Goal: Information Seeking & Learning: Learn about a topic

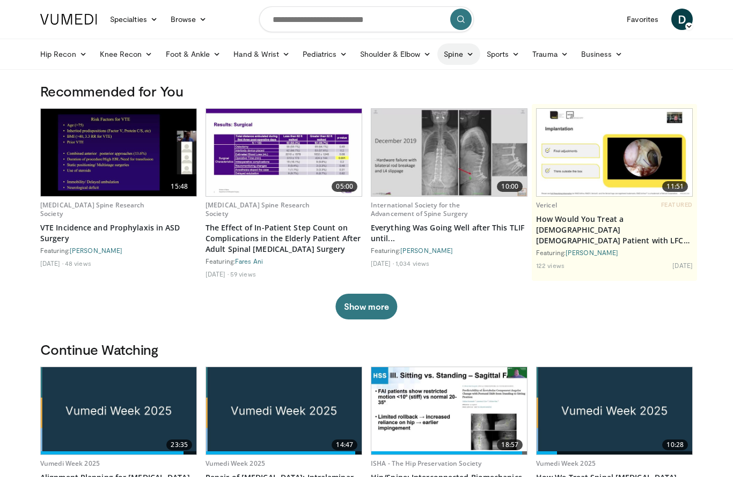
click at [461, 55] on link "Spine" at bounding box center [458, 53] width 42 height 21
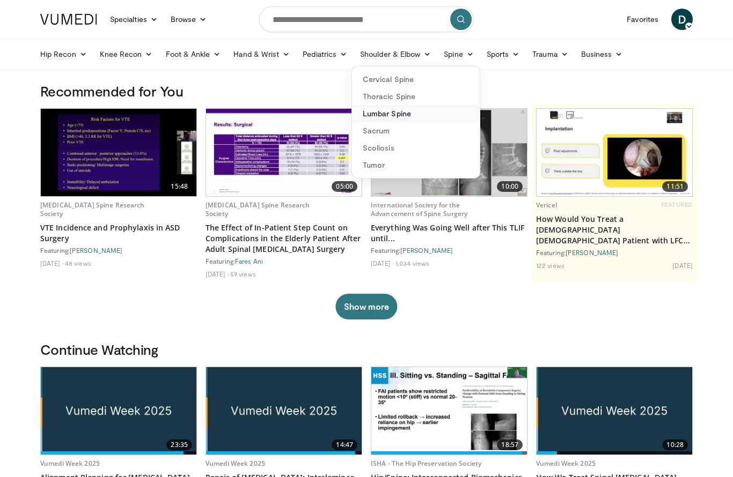
click at [437, 119] on link "Lumbar Spine" at bounding box center [416, 113] width 128 height 17
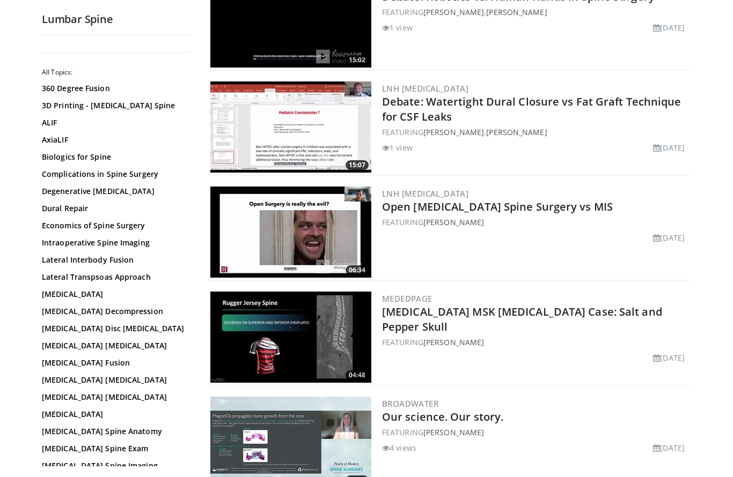
scroll to position [795, 0]
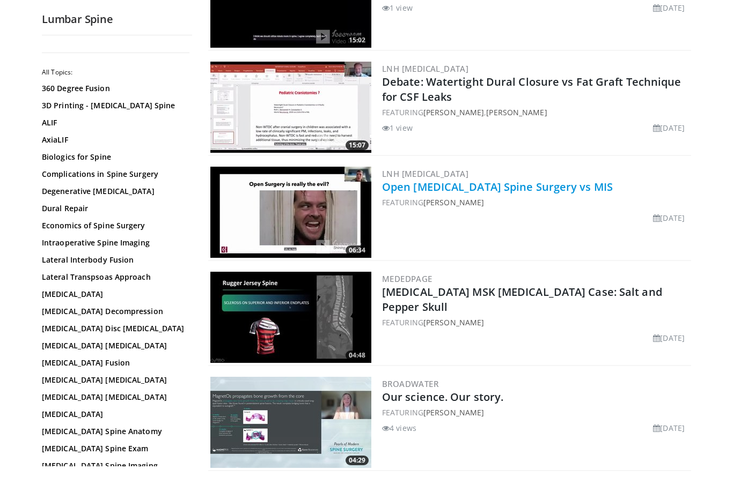
click at [453, 189] on link "Open Lumbar Spine Surgery vs MIS" at bounding box center [497, 187] width 231 height 14
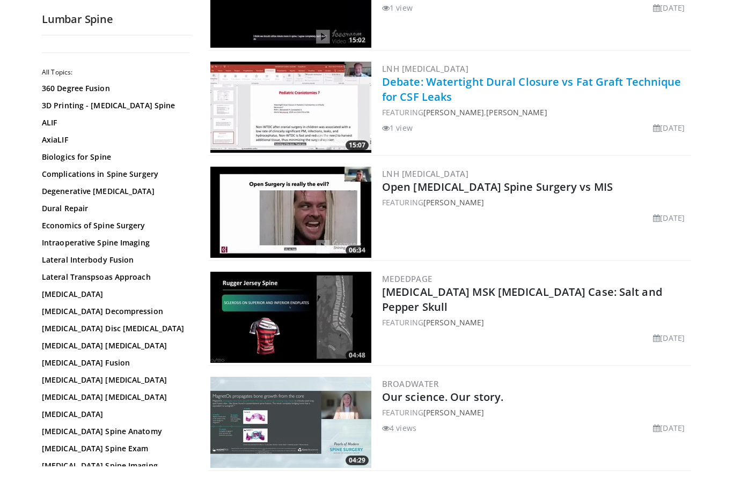
click at [428, 83] on link "Debate: Watertight Dural Closure vs Fat Graft Technique for CSF Leaks" at bounding box center [531, 89] width 299 height 29
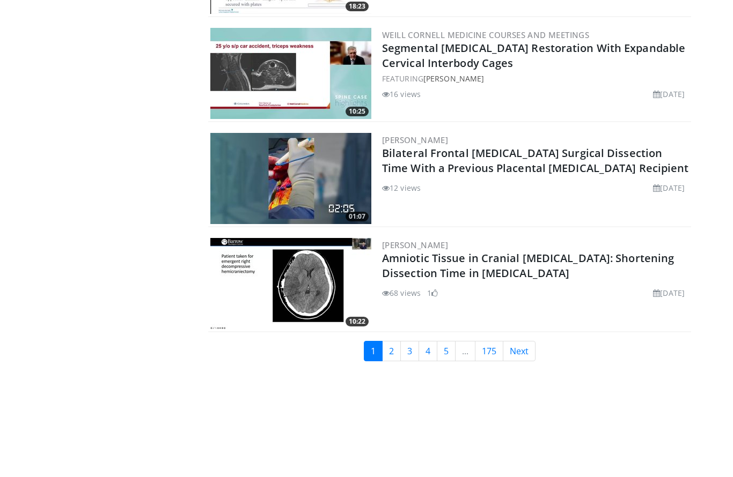
scroll to position [2510, 0]
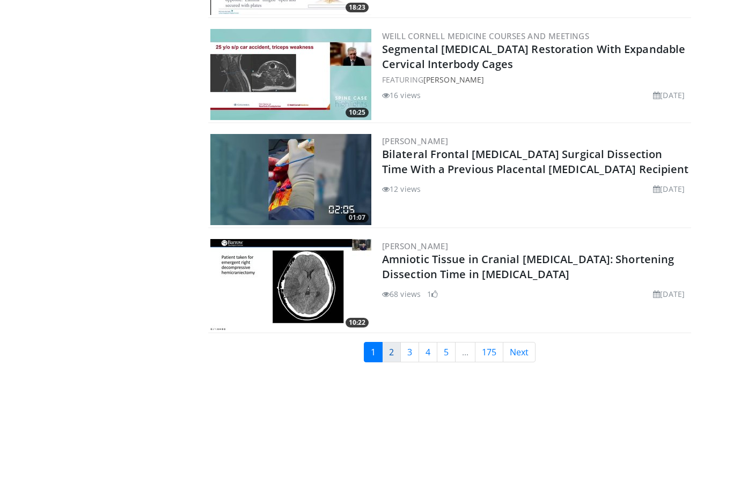
click at [390, 350] on link "2" at bounding box center [391, 352] width 19 height 20
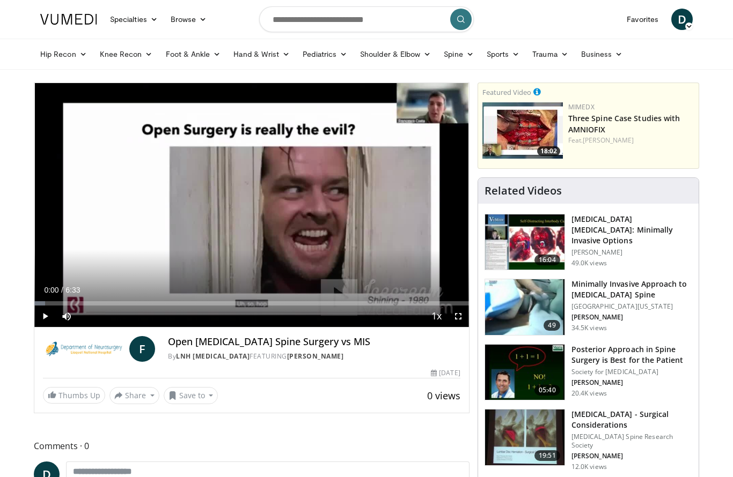
click at [46, 315] on span "Video Player" at bounding box center [44, 316] width 21 height 21
click at [457, 315] on span "Video Player" at bounding box center [457, 316] width 21 height 21
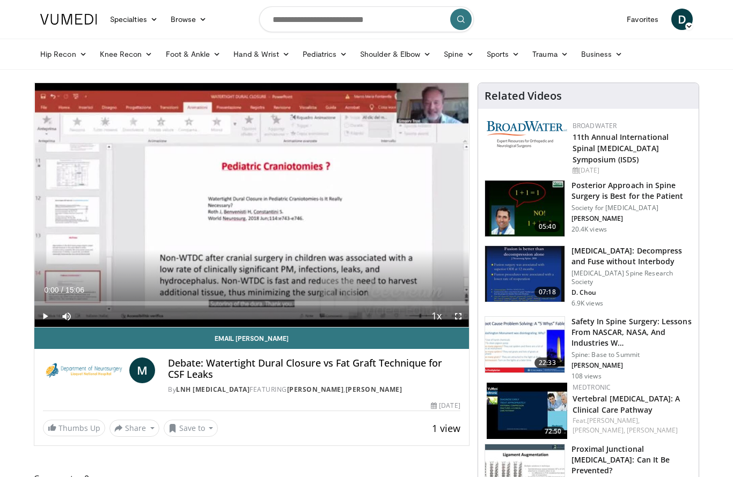
click at [42, 315] on span "Video Player" at bounding box center [44, 316] width 21 height 21
click at [458, 317] on span "Video Player" at bounding box center [457, 316] width 21 height 21
click at [458, 313] on span "Video Player" at bounding box center [457, 316] width 21 height 21
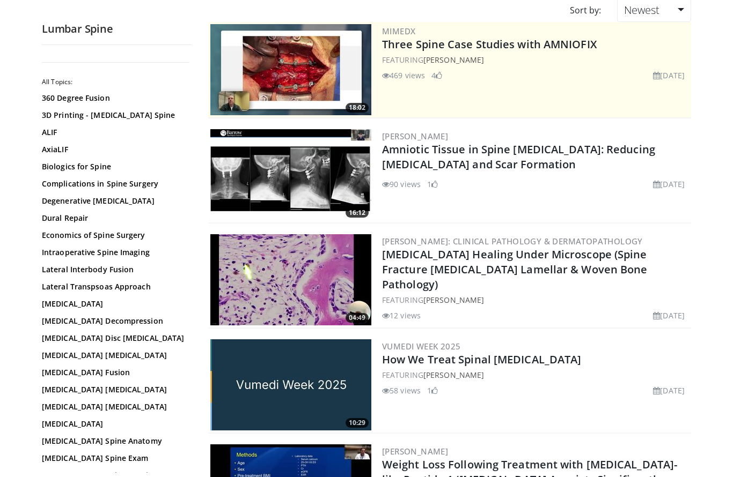
scroll to position [105, 0]
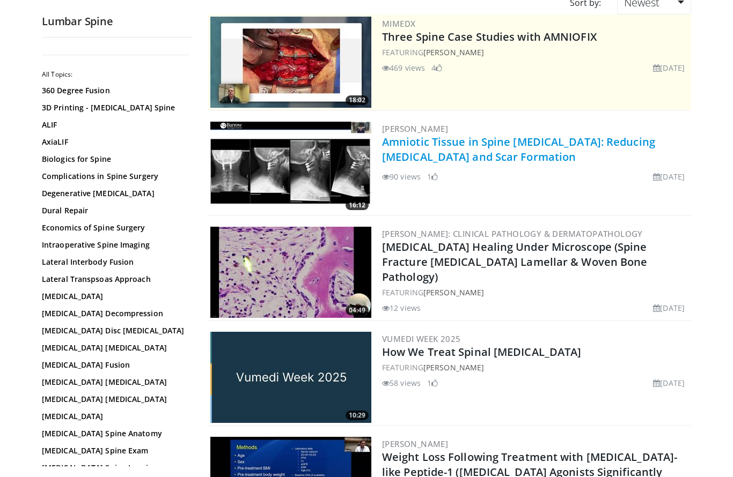
click at [431, 144] on link "Amniotic Tissue in Spine Neurosurgery: Reducing Adhesions and Scar Formation" at bounding box center [518, 149] width 273 height 29
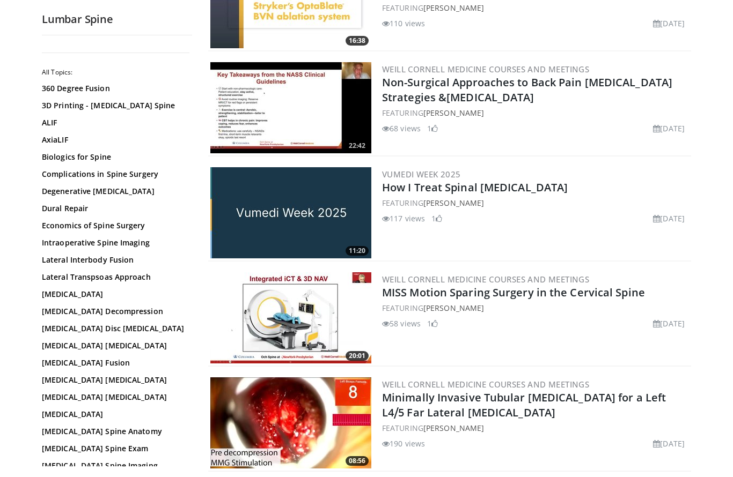
scroll to position [2373, 0]
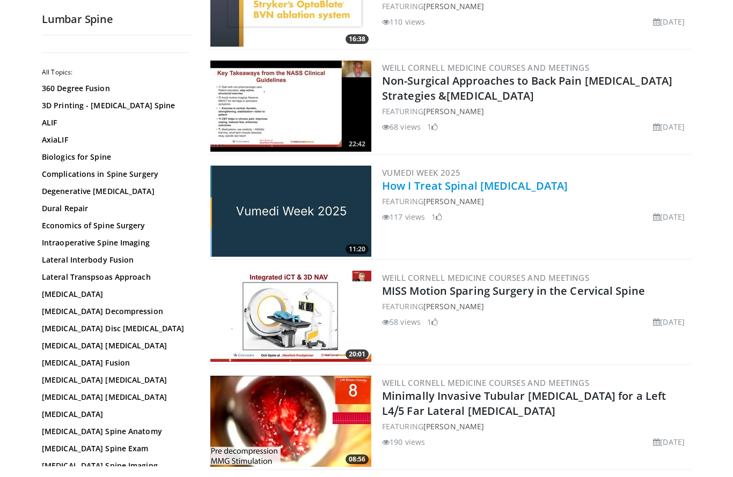
click at [480, 187] on link "How I Treat Spinal Degenerative Disease" at bounding box center [475, 186] width 186 height 14
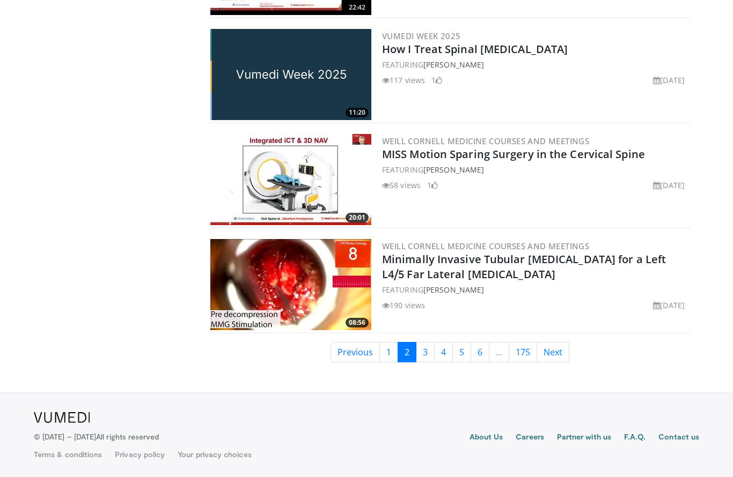
scroll to position [2510, 0]
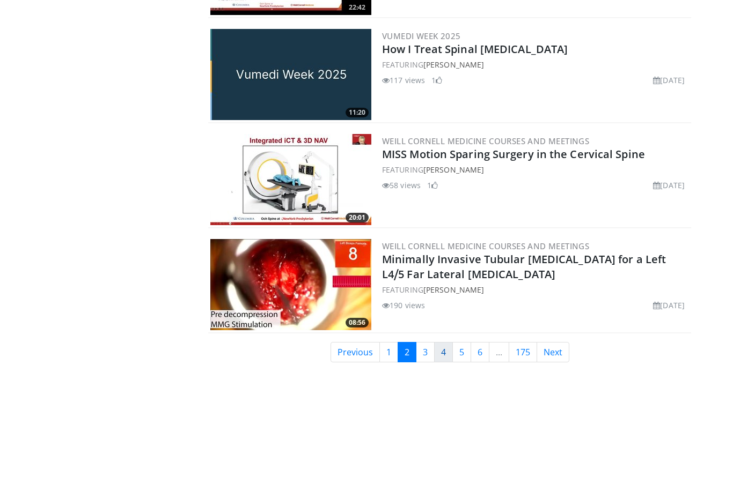
click at [434, 347] on link "4" at bounding box center [443, 352] width 19 height 20
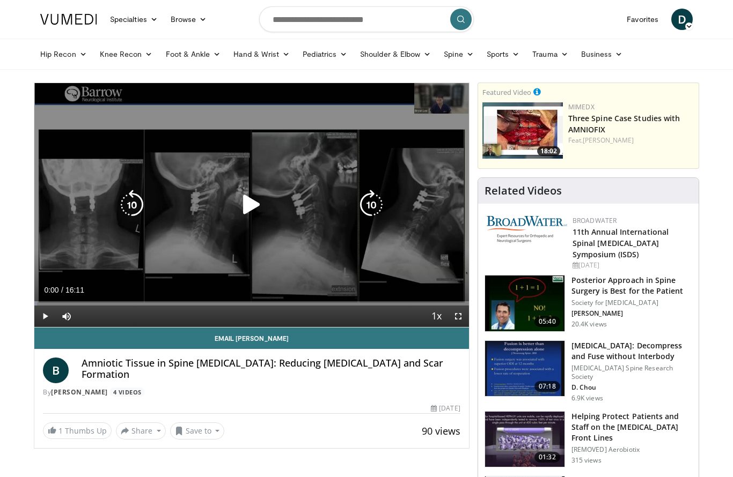
click at [250, 204] on icon "Video Player" at bounding box center [251, 205] width 30 height 30
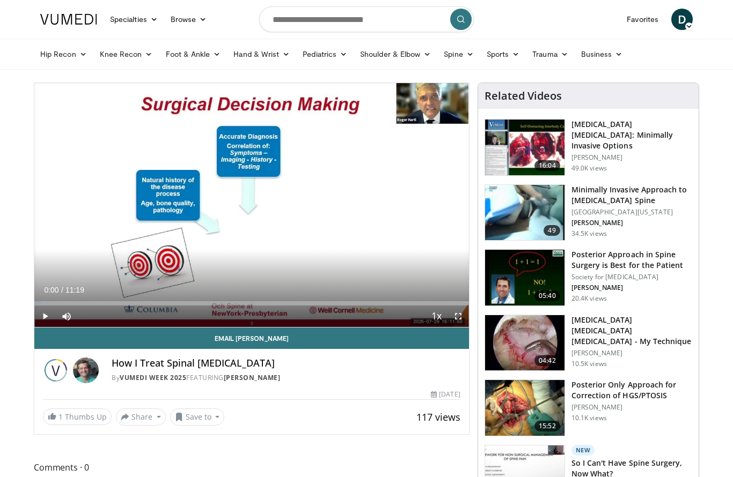
click at [459, 315] on span "Video Player" at bounding box center [457, 316] width 21 height 21
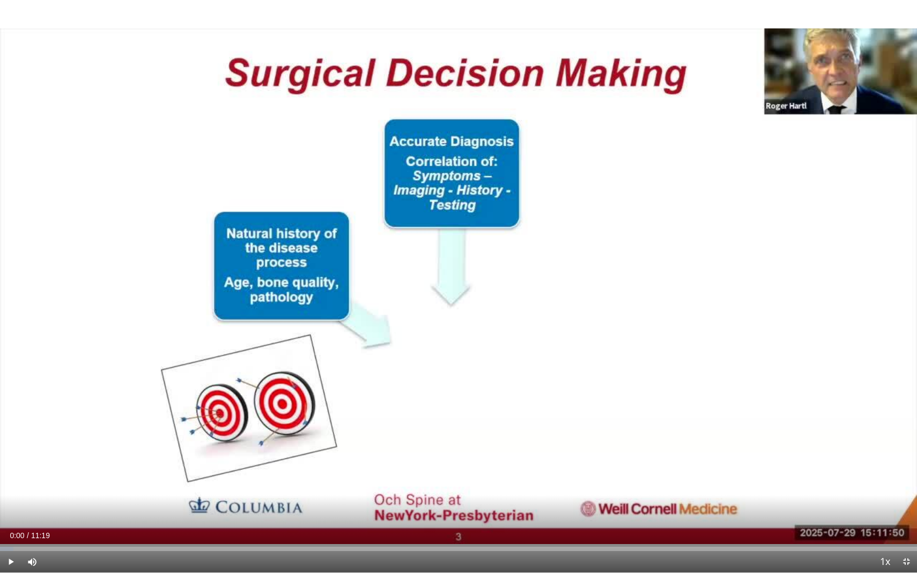
click at [523, 350] on div "10 seconds Tap to unmute" at bounding box center [458, 286] width 917 height 573
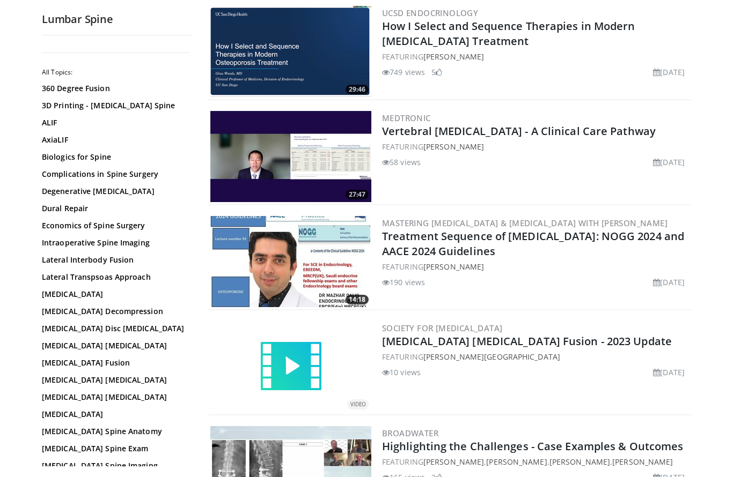
scroll to position [1170, 0]
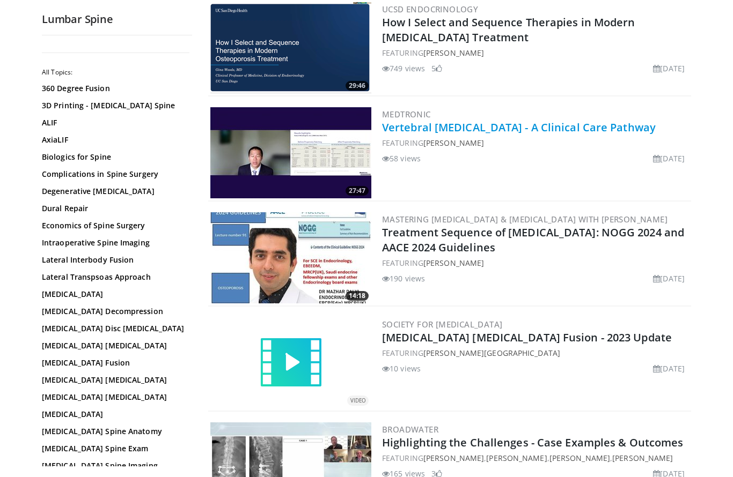
click at [492, 130] on link "Vertebral [MEDICAL_DATA] - A Clinical Care Pathway" at bounding box center [518, 127] width 273 height 14
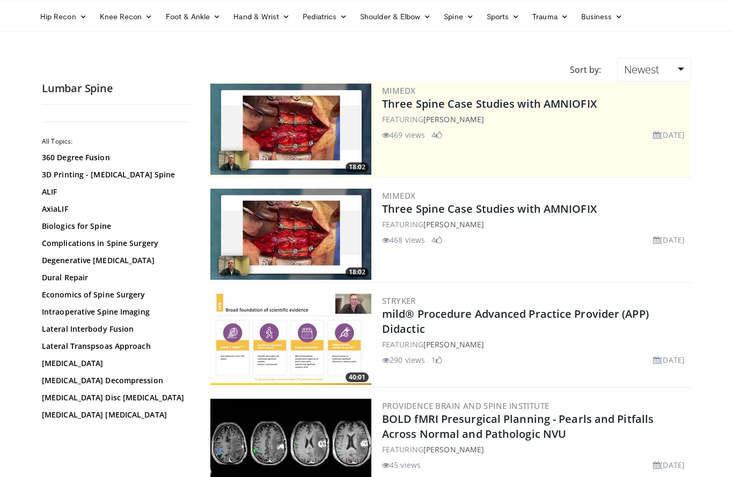
scroll to position [-3, 0]
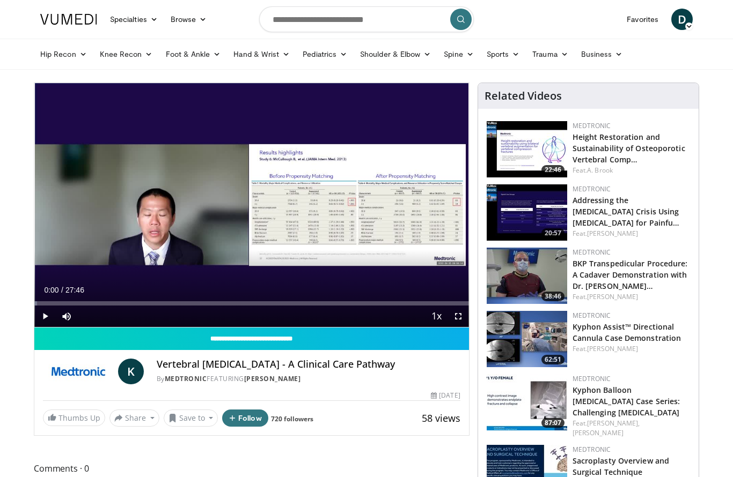
click at [46, 314] on span "Video Player" at bounding box center [44, 316] width 21 height 21
click at [454, 313] on span "Video Player" at bounding box center [457, 316] width 21 height 21
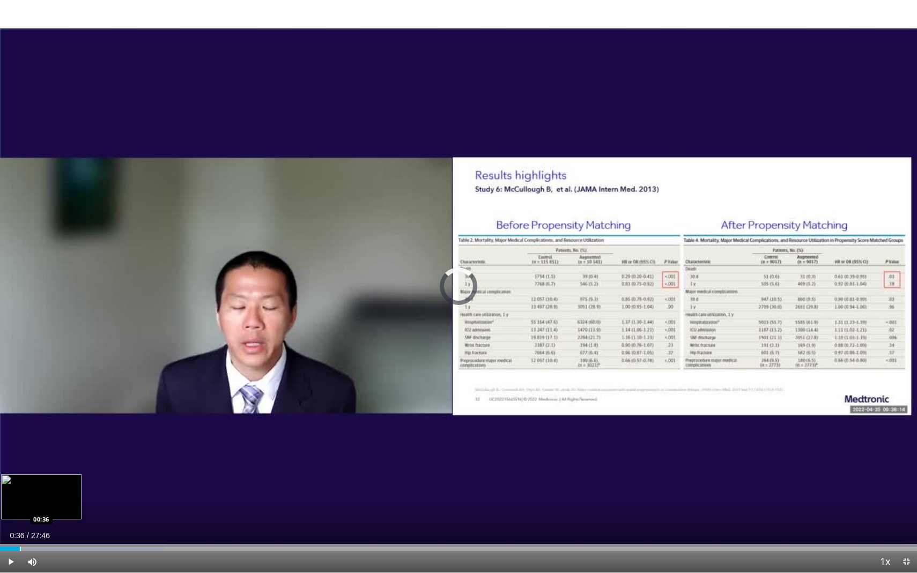
click at [20, 477] on div "Progress Bar" at bounding box center [20, 549] width 1 height 4
click at [31, 477] on div "Progress Bar" at bounding box center [31, 549] width 1 height 4
click at [53, 477] on div "Loaded : 21.41% 01:20 01:35" at bounding box center [458, 546] width 917 height 10
click at [62, 477] on div "Progress Bar" at bounding box center [62, 549] width 1 height 4
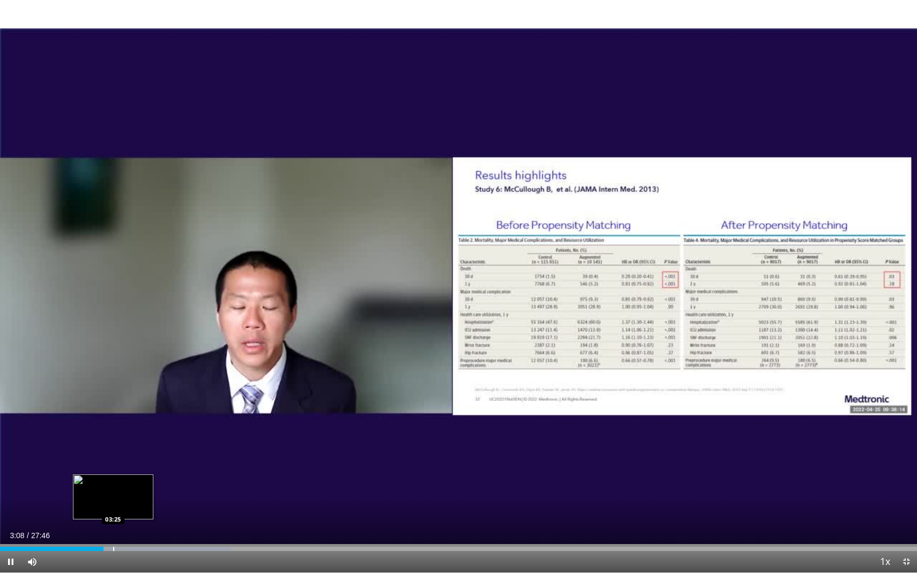
click at [113, 477] on div "Progress Bar" at bounding box center [113, 549] width 1 height 4
click at [142, 477] on div "Progress Bar" at bounding box center [142, 549] width 1 height 4
click at [153, 477] on div "Progress Bar" at bounding box center [153, 549] width 1 height 4
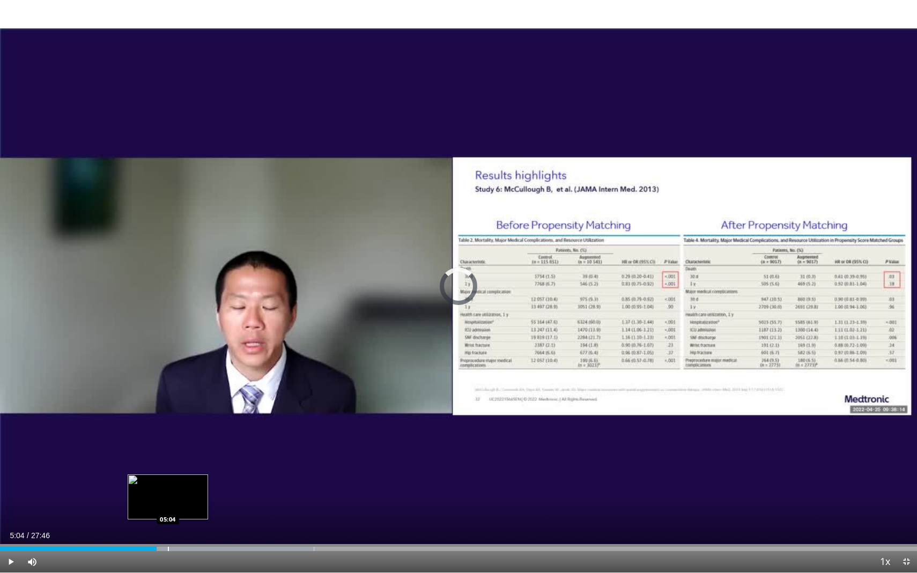
click at [168, 477] on div "Progress Bar" at bounding box center [168, 549] width 1 height 4
click at [181, 477] on div "Progress Bar" at bounding box center [181, 549] width 1 height 4
click at [202, 477] on div "Progress Bar" at bounding box center [202, 549] width 1 height 4
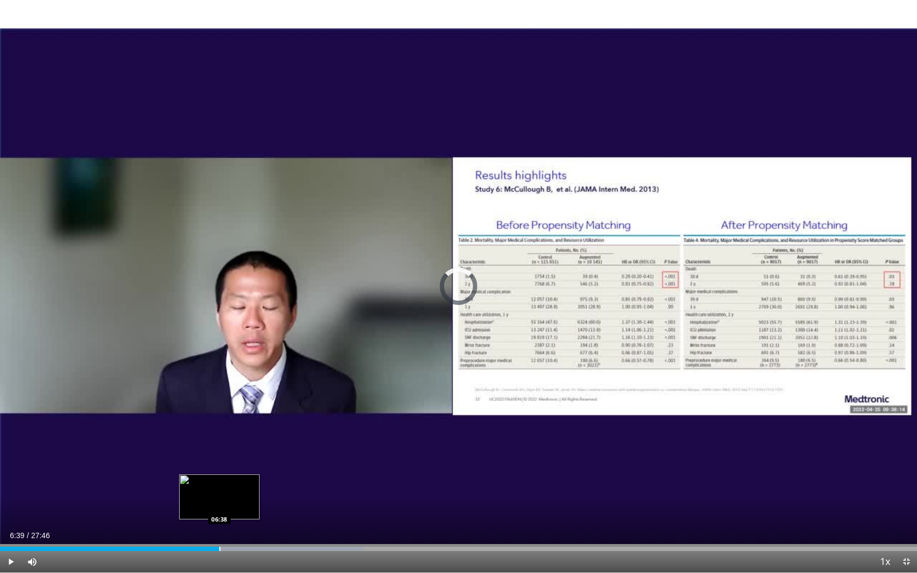
click at [220, 477] on div "Progress Bar" at bounding box center [219, 549] width 1 height 4
click at [239, 477] on div "Loaded : 41.67% 07:13 07:13" at bounding box center [458, 546] width 917 height 10
click at [254, 477] on div "Progress Bar" at bounding box center [253, 549] width 1 height 4
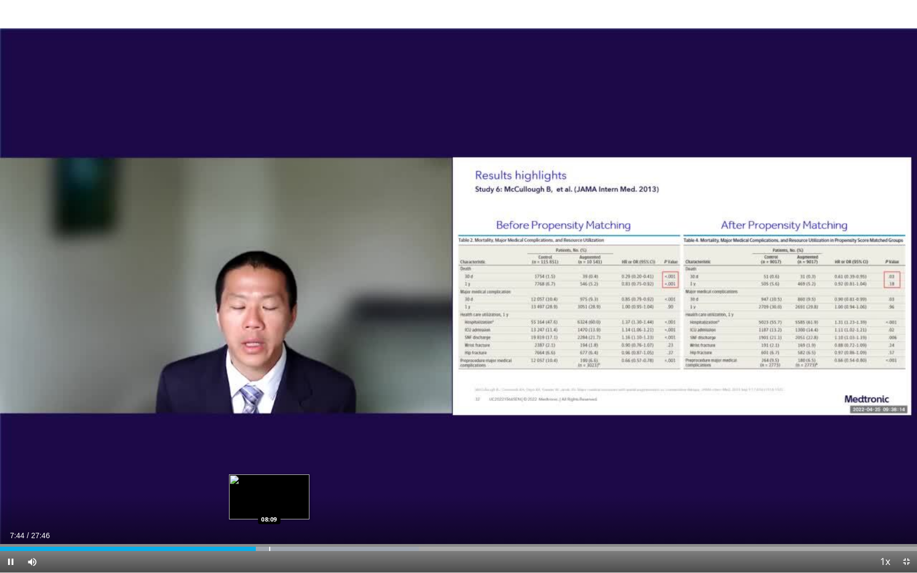
click at [269, 477] on div "Loaded : 45.66% 07:44 08:09" at bounding box center [458, 546] width 917 height 10
click at [286, 477] on div "Progress Bar" at bounding box center [286, 549] width 1 height 4
click at [304, 477] on div "Loaded : 49.26% 09:11 09:11" at bounding box center [458, 546] width 917 height 10
click at [317, 477] on div "Loaded : 51.06% 09:36 09:36" at bounding box center [458, 546] width 917 height 10
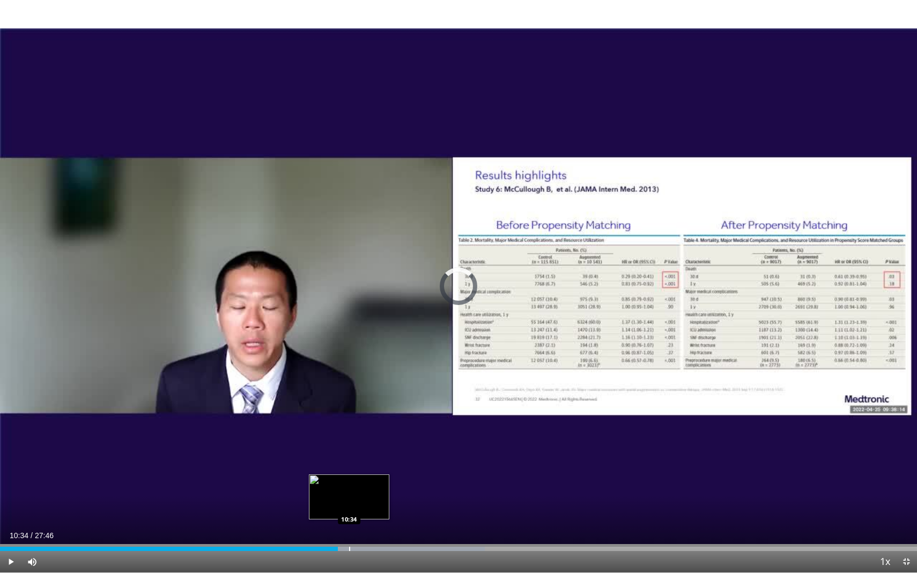
click at [349, 477] on div "Progress Bar" at bounding box center [349, 549] width 1 height 4
click at [361, 477] on div "Loaded : 54.67% 10:35 10:55" at bounding box center [458, 546] width 917 height 10
click at [376, 477] on div "Loaded : 56.47% 11:23 11:23" at bounding box center [458, 546] width 917 height 10
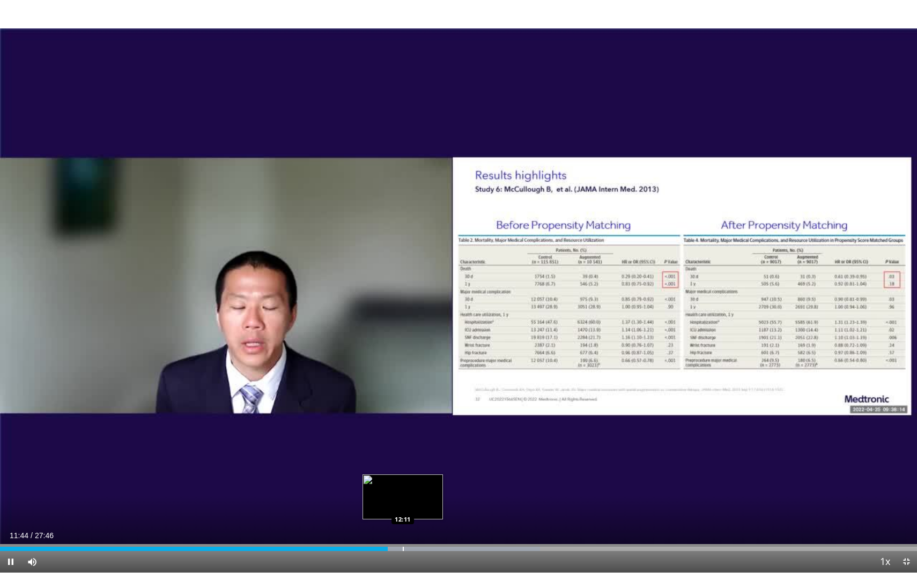
click at [403, 477] on div "Loaded : 58.87% 11:44 12:11" at bounding box center [458, 546] width 917 height 10
click at [423, 477] on div "Progress Bar" at bounding box center [458, 549] width 196 height 4
click at [446, 477] on div "Progress Bar" at bounding box center [446, 549] width 1 height 4
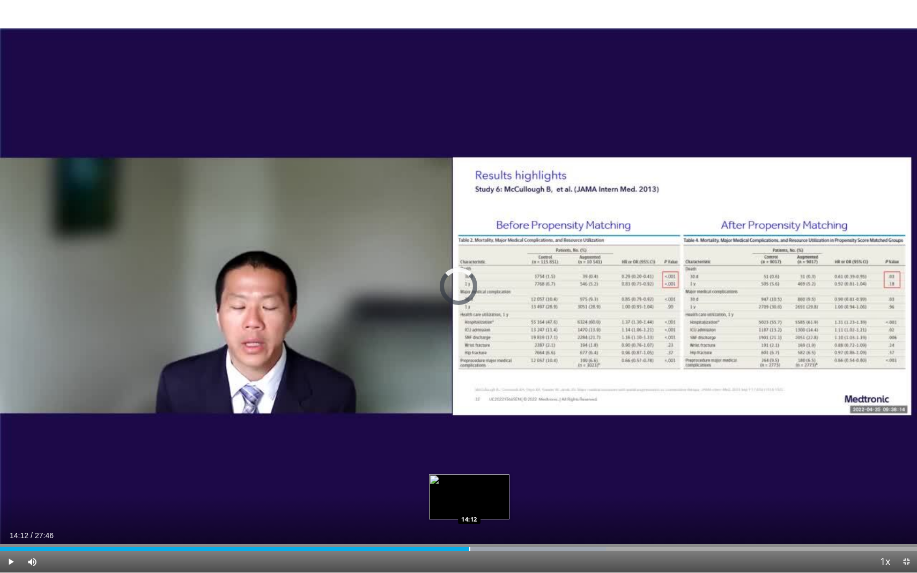
click at [469, 477] on div "Progress Bar" at bounding box center [469, 549] width 1 height 4
click at [493, 477] on div "Progress Bar" at bounding box center [493, 549] width 1 height 4
click at [504, 477] on div "Progress Bar" at bounding box center [504, 549] width 1 height 4
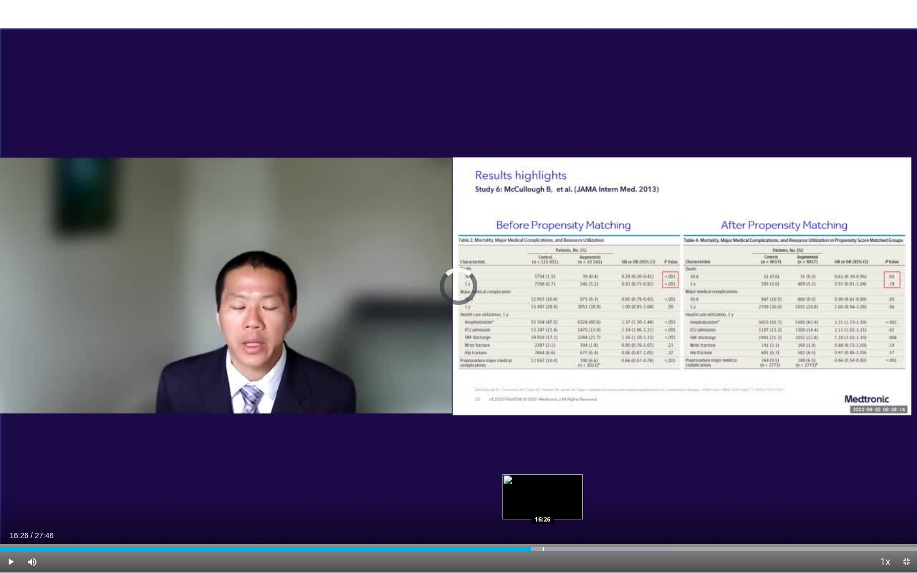
click at [543, 477] on div "Progress Bar" at bounding box center [543, 549] width 1 height 4
click at [555, 477] on div "Loaded : 78.10% 16:29 16:48" at bounding box center [458, 546] width 917 height 10
click at [576, 477] on div "Loaded : 79.16% 17:27 17:27" at bounding box center [458, 546] width 917 height 10
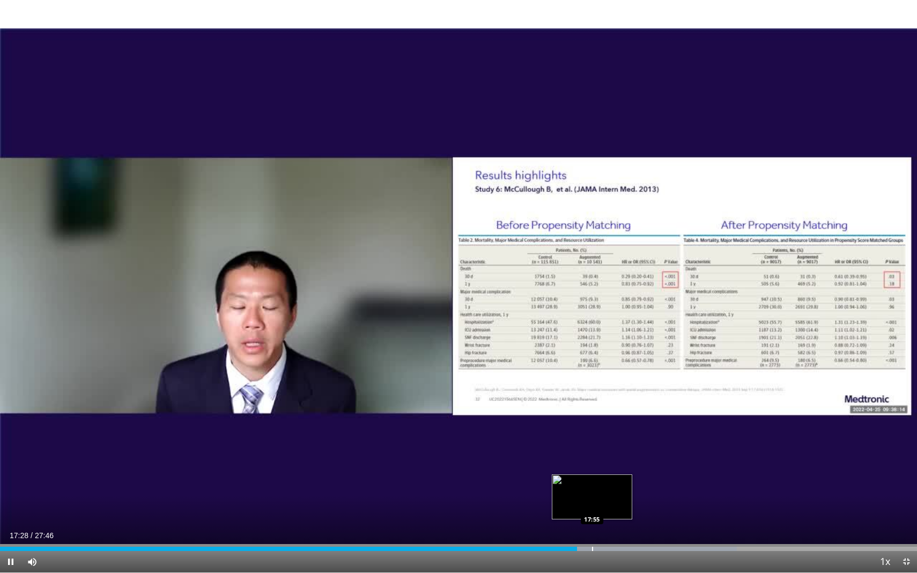
click at [593, 477] on div "Loaded : 80.36% 17:28 17:55" at bounding box center [458, 546] width 917 height 10
click at [641, 477] on div "Progress Bar" at bounding box center [640, 549] width 1 height 4
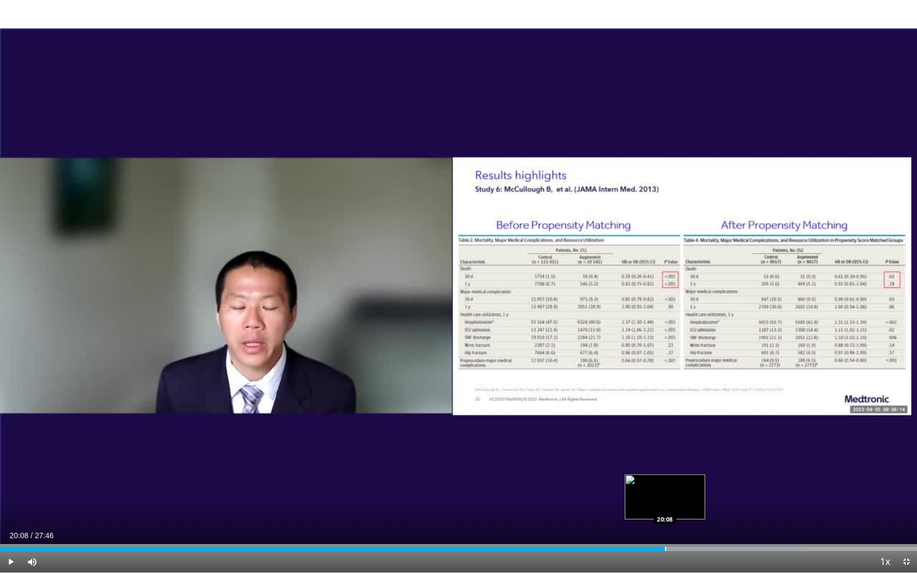
click at [665, 477] on div "Loaded : 87.71% 20:08 20:08" at bounding box center [458, 546] width 917 height 10
click at [682, 477] on div "Progress Bar" at bounding box center [682, 549] width 1 height 4
click at [697, 477] on div "Progress Bar" at bounding box center [697, 549] width 1 height 4
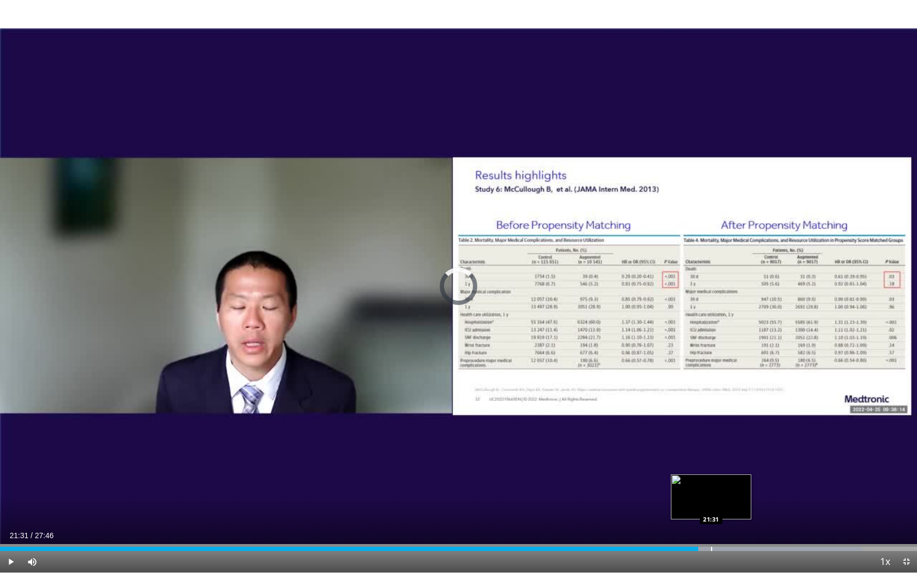
click at [711, 477] on div "Loaded : 94.06% 21:08 21:31" at bounding box center [458, 546] width 917 height 10
click at [729, 477] on div "Progress Bar" at bounding box center [729, 549] width 1 height 4
click at [732, 477] on div "Progress Bar" at bounding box center [744, 549] width 1 height 4
click at [732, 477] on div "Progress Bar" at bounding box center [758, 549] width 1 height 4
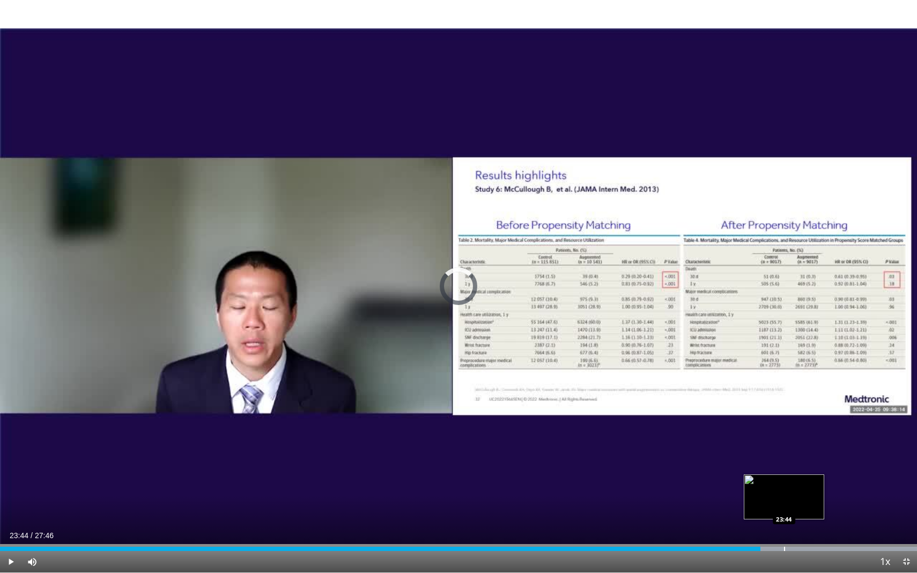
click at [732, 477] on div "Loaded : 100.00% 23:02 23:44" at bounding box center [458, 546] width 917 height 10
click at [732, 477] on div "Progress Bar" at bounding box center [804, 549] width 1 height 4
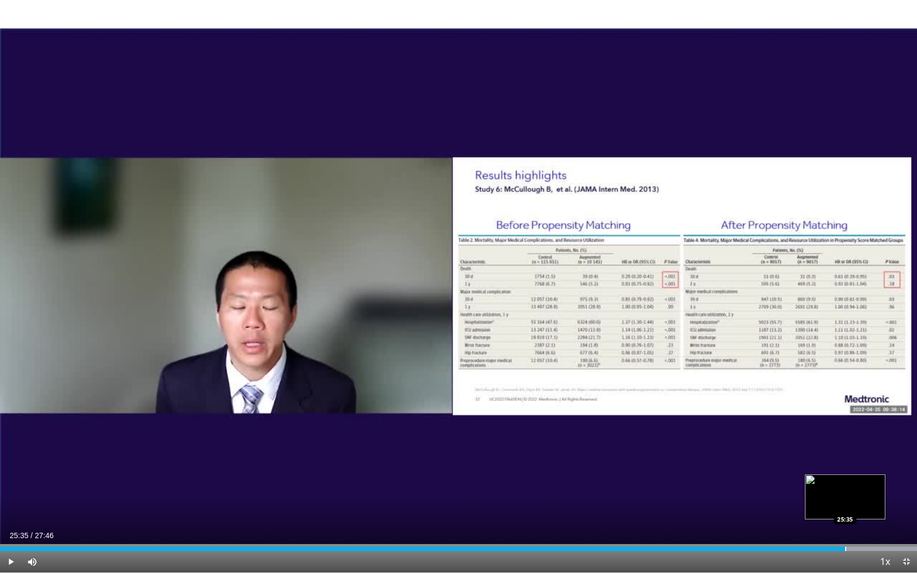
click at [732, 477] on div "Progress Bar" at bounding box center [845, 549] width 1 height 4
click at [732, 477] on div "Loaded : 100.00% 25:37 25:14" at bounding box center [458, 546] width 917 height 10
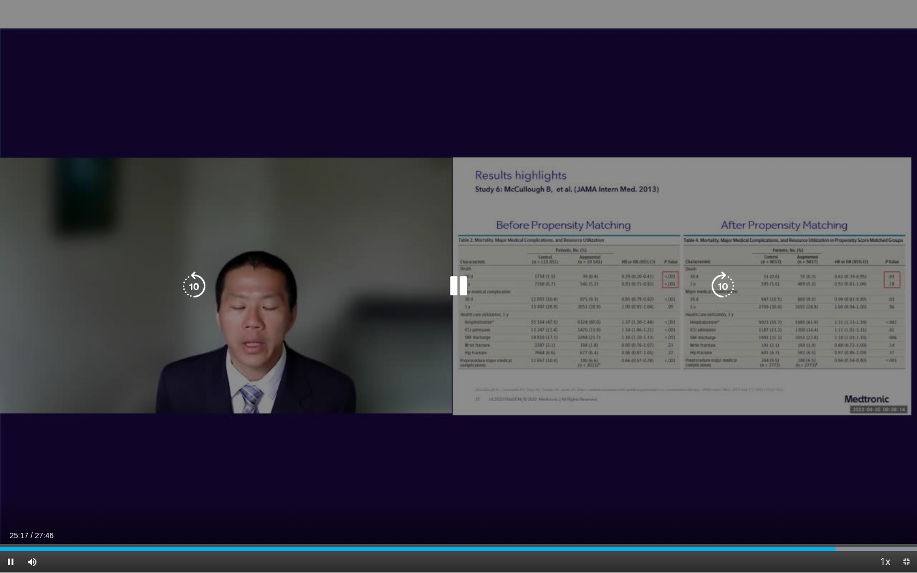
click at [732, 477] on div "10 seconds Tap to unmute" at bounding box center [458, 286] width 917 height 573
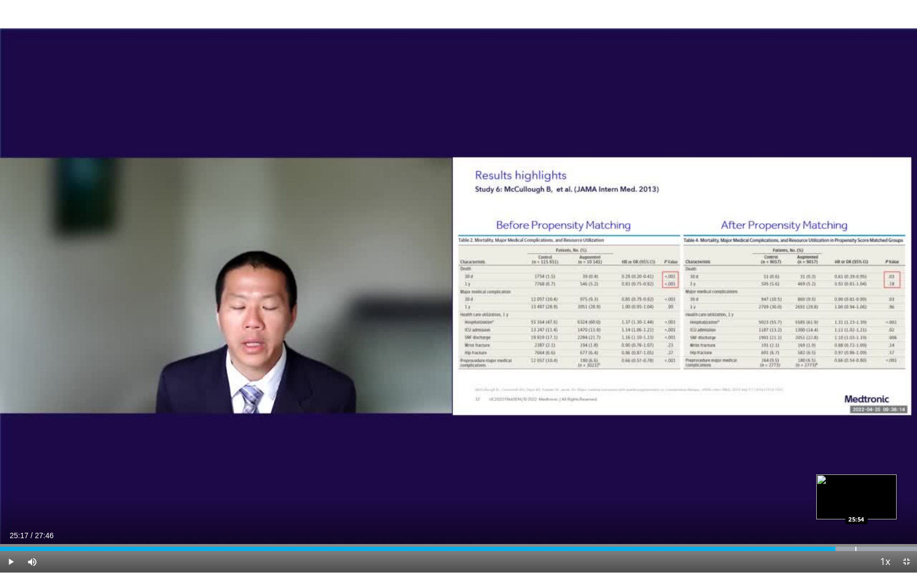
click at [732, 477] on div "Loaded : 100.00% 25:17 25:54" at bounding box center [458, 546] width 917 height 10
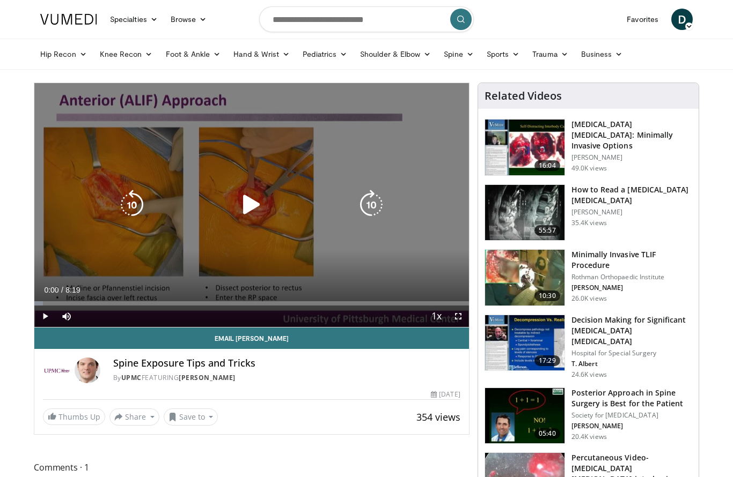
click at [251, 204] on icon "Video Player" at bounding box center [251, 205] width 30 height 30
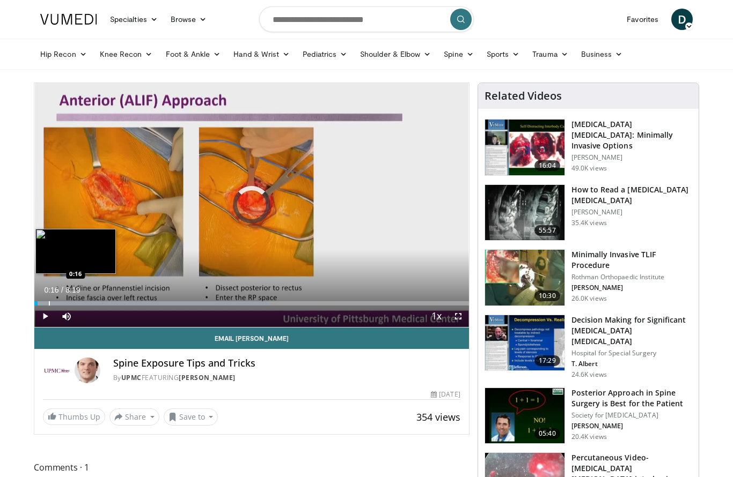
click at [48, 301] on div "Progress Bar" at bounding box center [151, 303] width 234 height 4
click at [73, 301] on div "Progress Bar" at bounding box center [73, 303] width 1 height 4
click at [88, 301] on div "Progress Bar" at bounding box center [88, 303] width 1 height 4
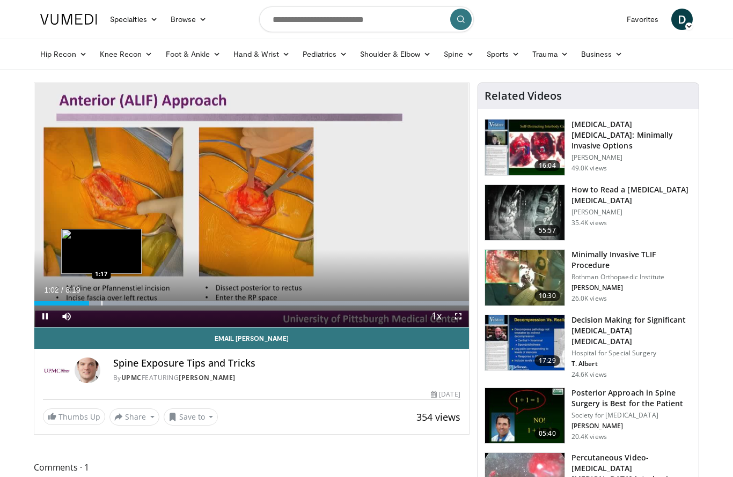
click at [101, 304] on div "Progress Bar" at bounding box center [101, 303] width 1 height 4
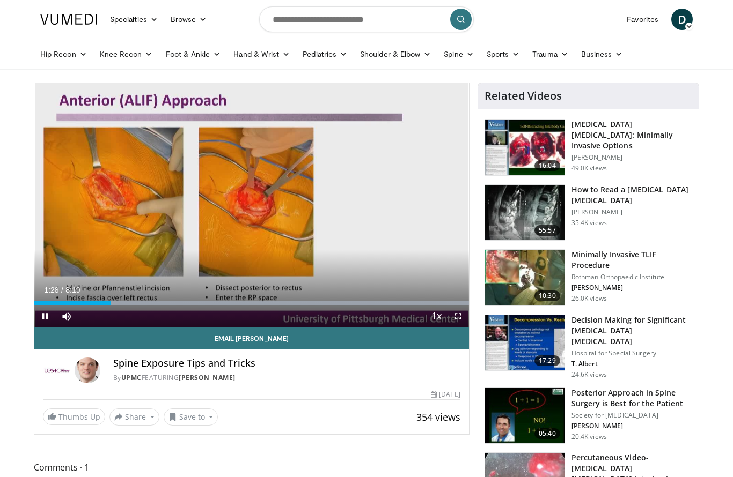
click at [461, 314] on span "Video Player" at bounding box center [457, 316] width 21 height 21
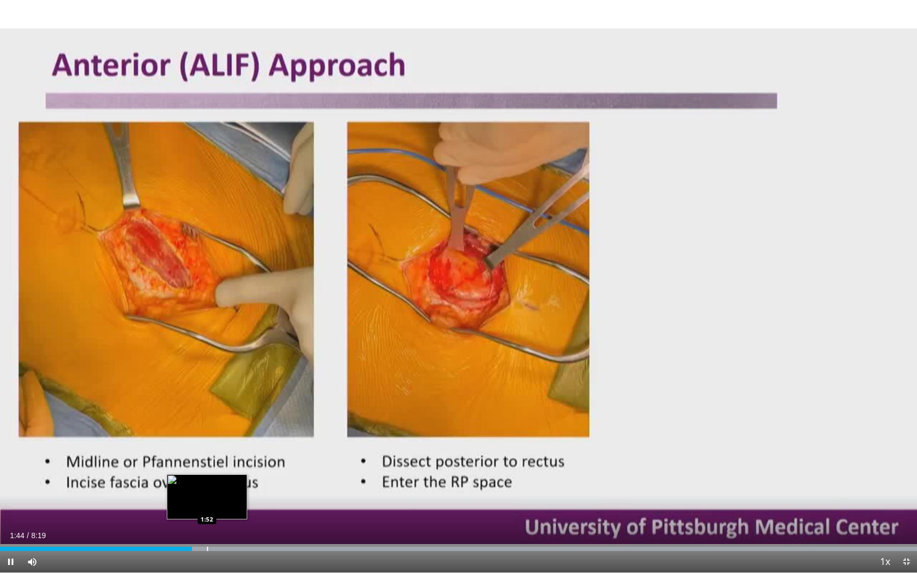
click at [208, 477] on div "Progress Bar" at bounding box center [207, 549] width 1 height 4
click at [218, 477] on div "10 seconds Tap to unmute" at bounding box center [458, 286] width 917 height 573
click at [11, 477] on span "Video Player" at bounding box center [10, 561] width 21 height 21
click at [229, 477] on div "Progress Bar" at bounding box center [229, 549] width 1 height 4
click at [246, 477] on div "Loaded : 99.99% 2:05 2:13" at bounding box center [458, 546] width 917 height 10
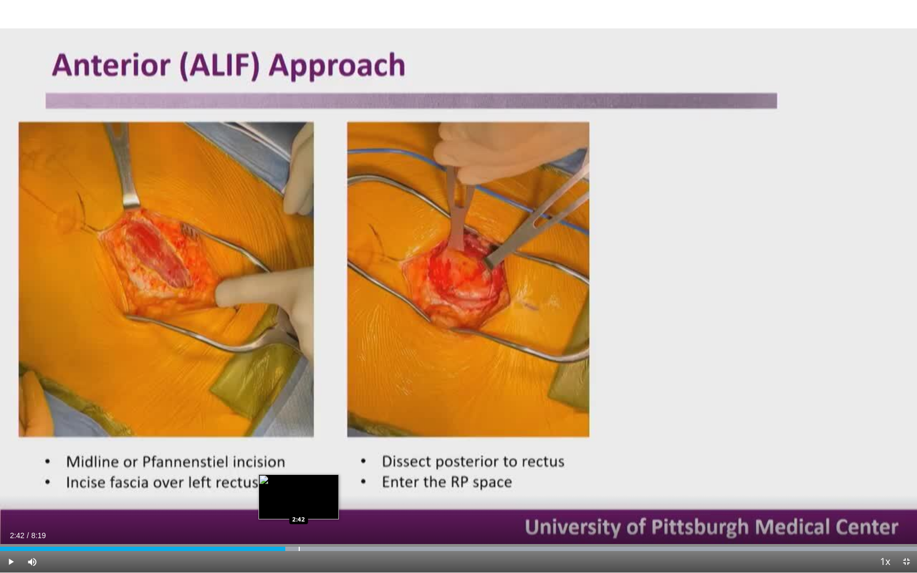
click at [299, 477] on div "Progress Bar" at bounding box center [299, 549] width 1 height 4
click at [314, 477] on div "Loaded : 99.99% 2:43 2:51" at bounding box center [458, 546] width 917 height 10
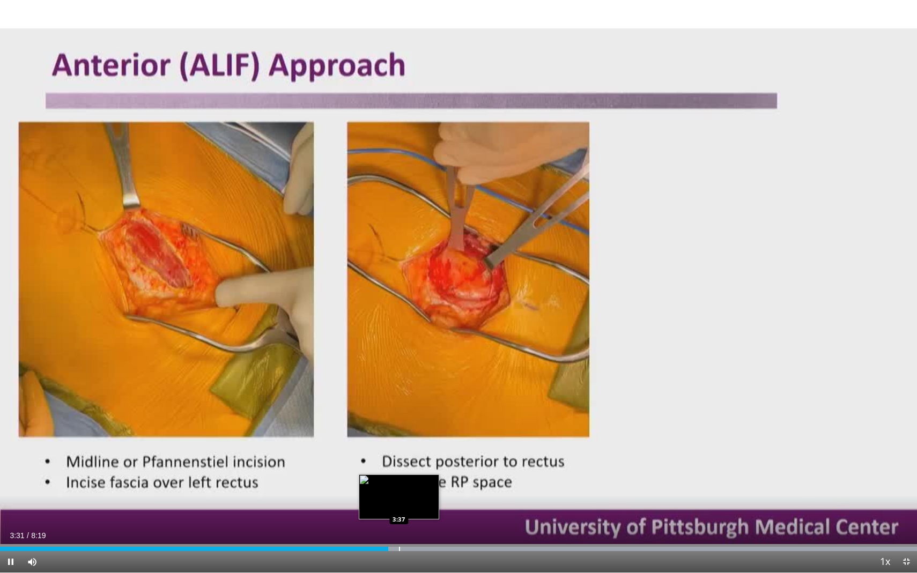
click at [399, 477] on div "Progress Bar" at bounding box center [399, 549] width 1 height 4
click at [414, 477] on div "Progress Bar" at bounding box center [413, 549] width 1 height 4
click at [431, 477] on div "Progress Bar" at bounding box center [431, 549] width 1 height 4
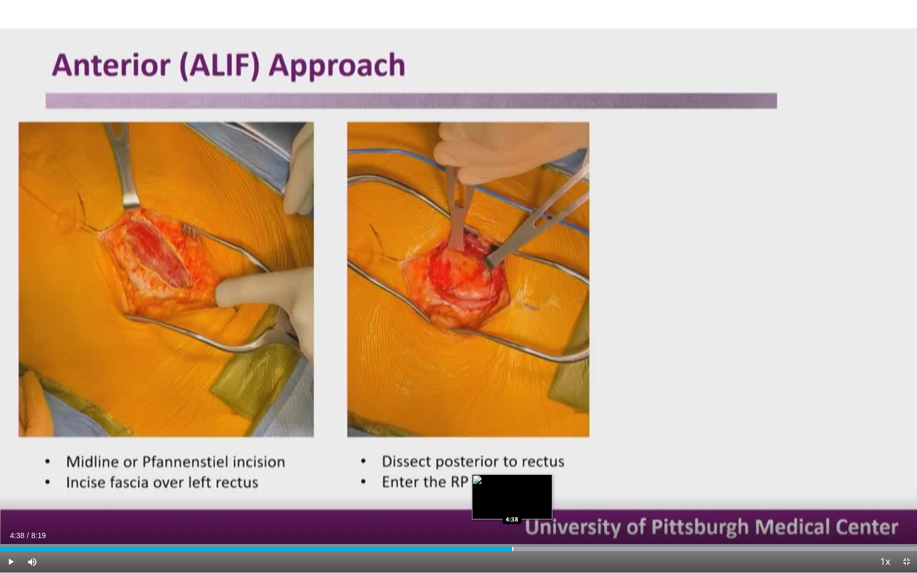
click at [512, 477] on div "Loaded : 99.99% 4:38 4:38" at bounding box center [458, 546] width 917 height 10
click at [531, 477] on div "Progress Bar" at bounding box center [531, 549] width 1 height 4
click at [546, 477] on div "Progress Bar" at bounding box center [546, 549] width 1 height 4
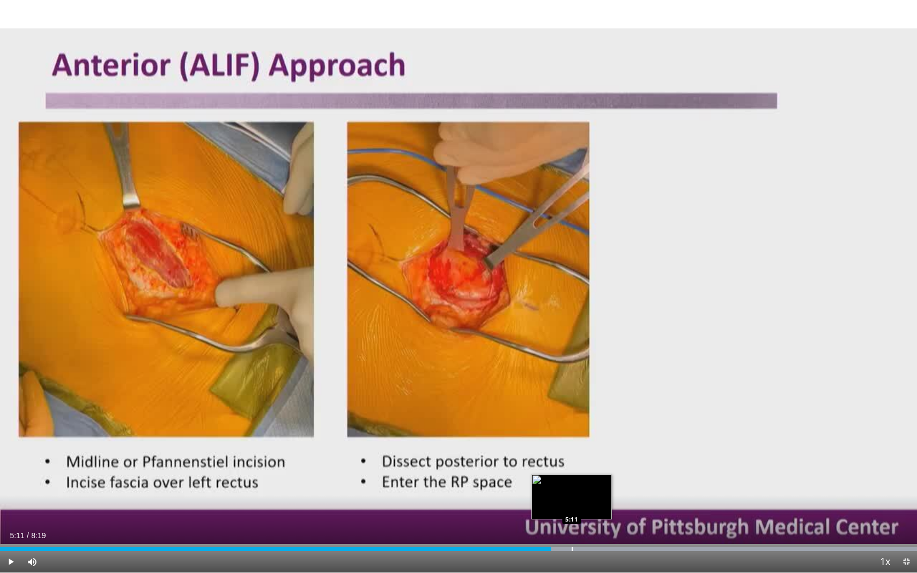
click at [572, 477] on div "Loaded : 99.99% 4:59 5:11" at bounding box center [458, 546] width 917 height 10
click at [593, 477] on div "Progress Bar" at bounding box center [593, 549] width 1 height 4
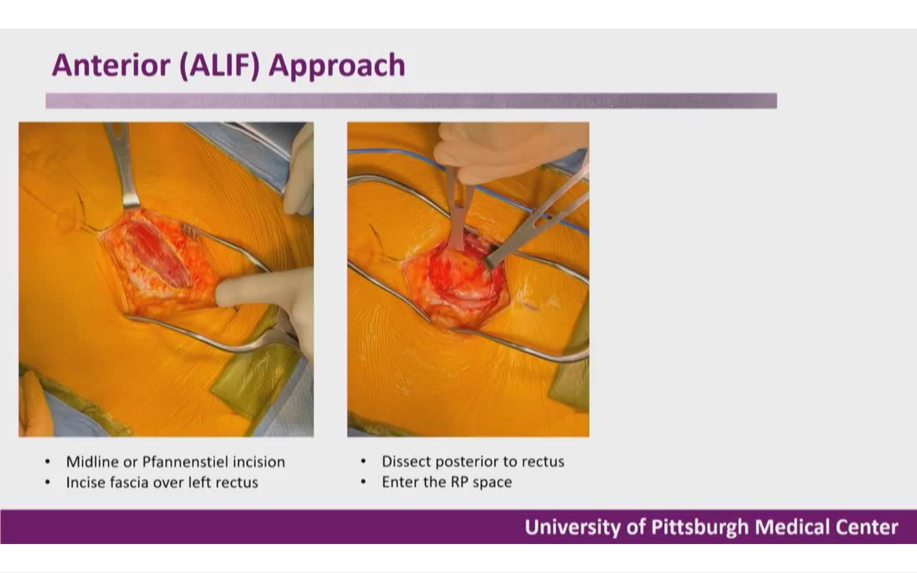
click at [616, 477] on div "Progress Bar" at bounding box center [615, 570] width 1 height 4
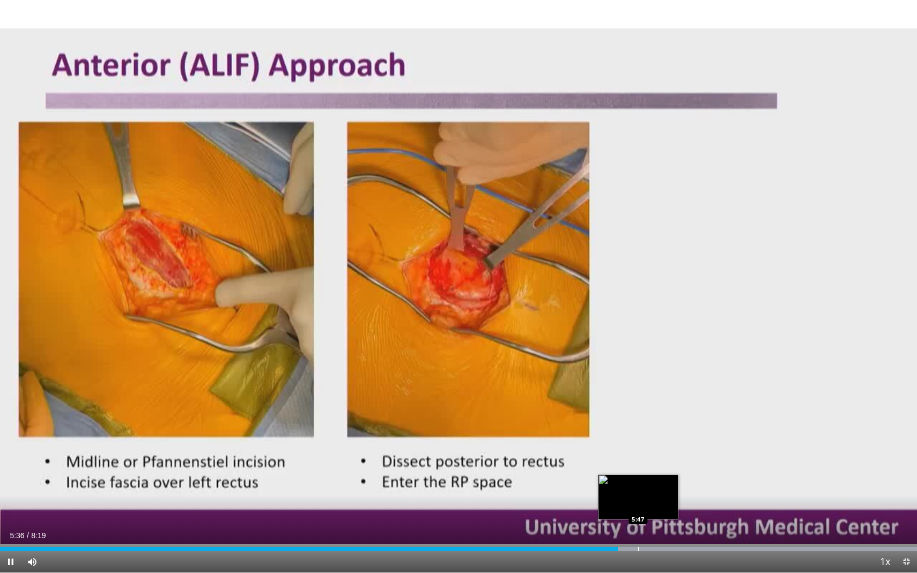
click at [638, 477] on div "Progress Bar" at bounding box center [638, 549] width 1 height 4
click at [671, 477] on div "Progress Bar" at bounding box center [671, 549] width 1 height 4
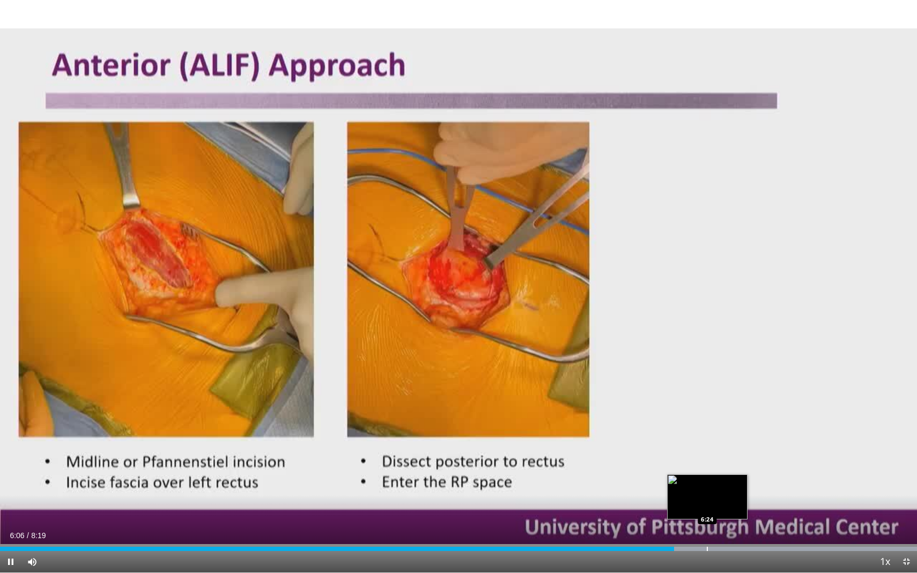
click at [708, 477] on div "Loaded : 99.99% 6:06 6:24" at bounding box center [458, 546] width 917 height 10
click at [732, 477] on div "Loaded : 99.99% 6:26 6:41" at bounding box center [458, 546] width 917 height 10
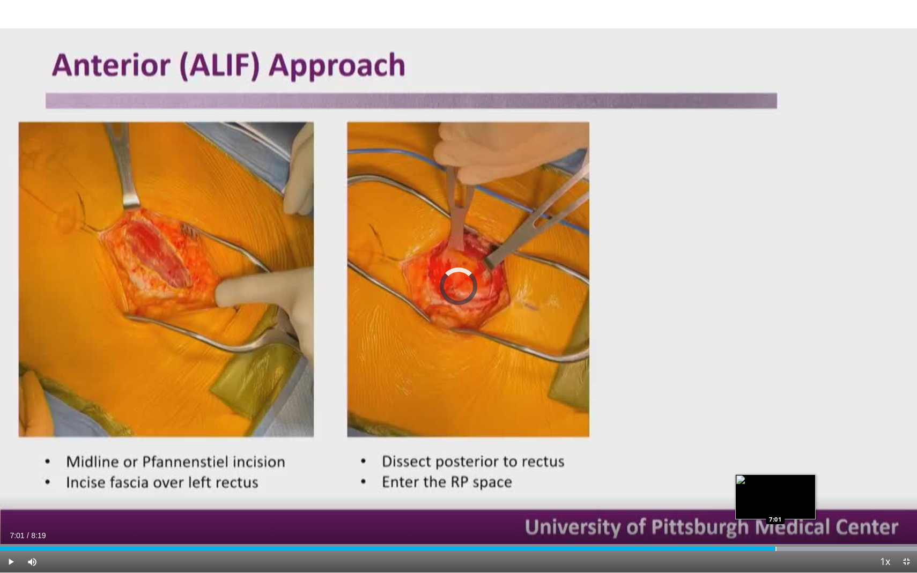
click at [732, 477] on div "Progress Bar" at bounding box center [775, 549] width 1 height 4
click at [732, 477] on div "Progress Bar" at bounding box center [803, 549] width 1 height 4
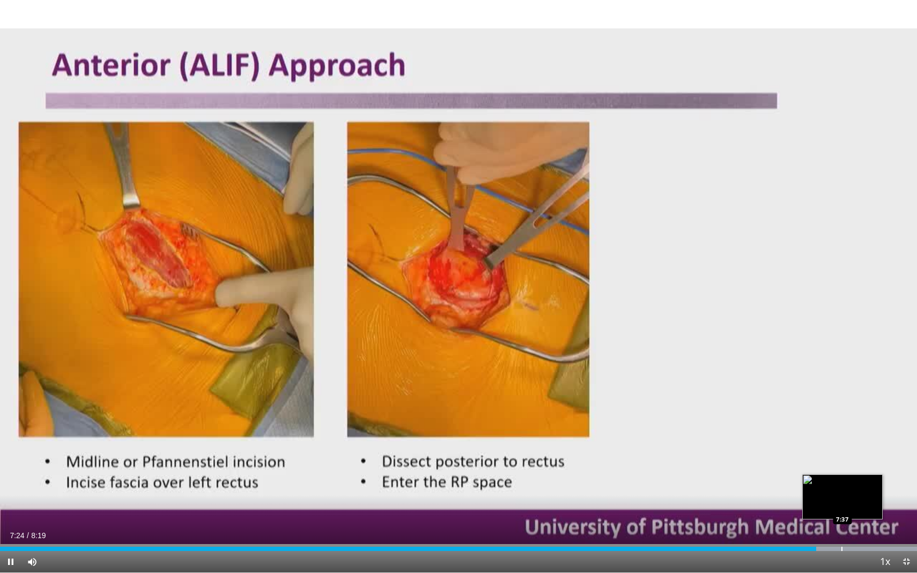
click at [732, 477] on div "Progress Bar" at bounding box center [841, 549] width 1 height 4
click at [732, 477] on div "Progress Bar" at bounding box center [864, 549] width 1 height 4
click at [732, 477] on div "Progress Bar" at bounding box center [886, 549] width 1 height 4
